Goal: Task Accomplishment & Management: Manage account settings

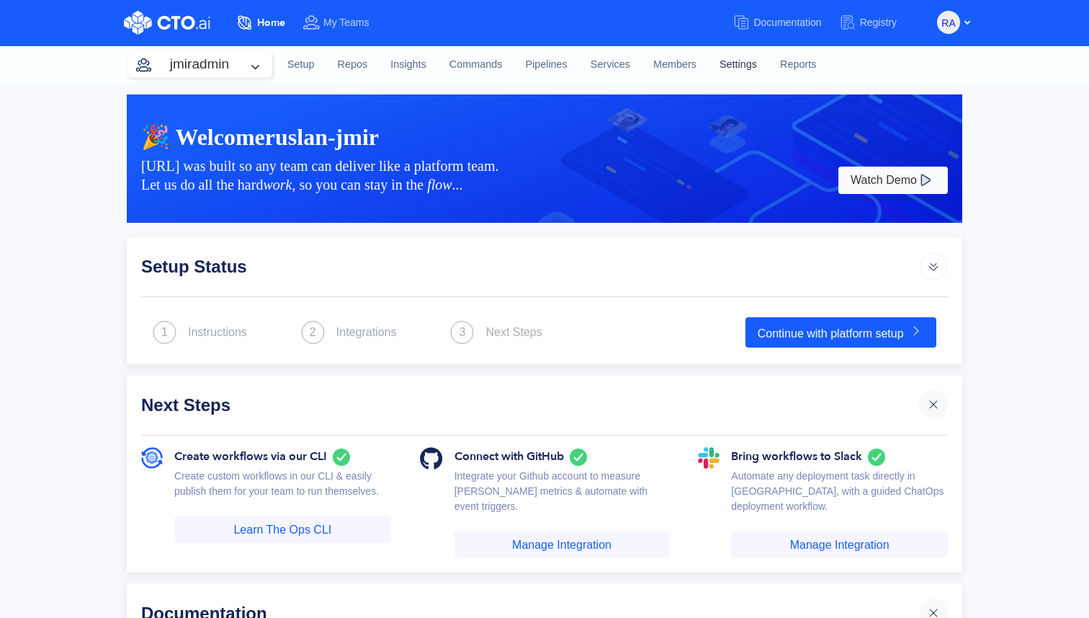
click at [727, 61] on link "Settings" at bounding box center [738, 64] width 61 height 39
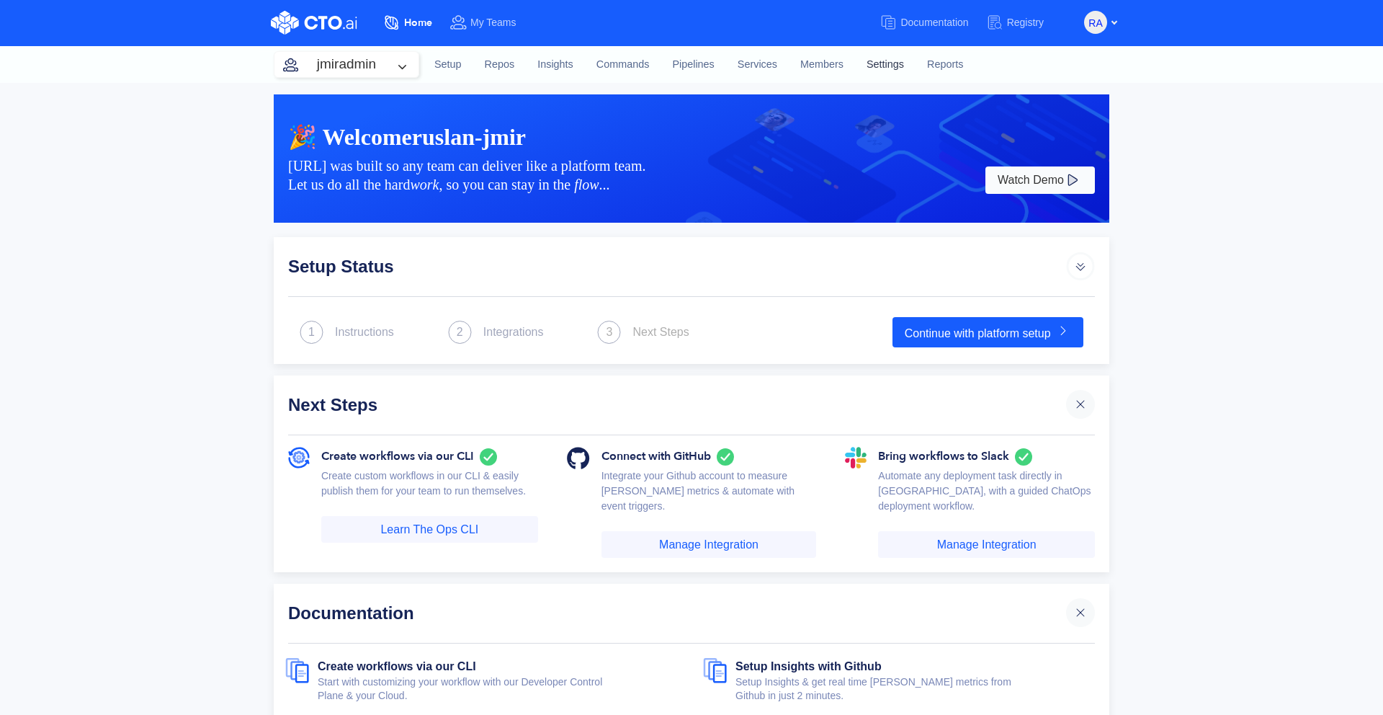
click at [891, 54] on link "Settings" at bounding box center [885, 64] width 61 height 39
